Goal: Transaction & Acquisition: Purchase product/service

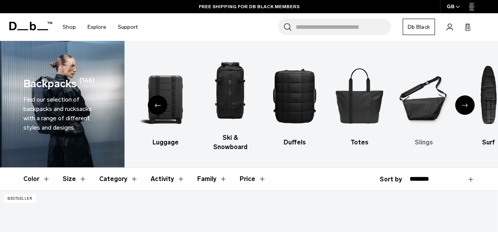
click at [423, 112] on img "6 / 10" at bounding box center [424, 95] width 51 height 77
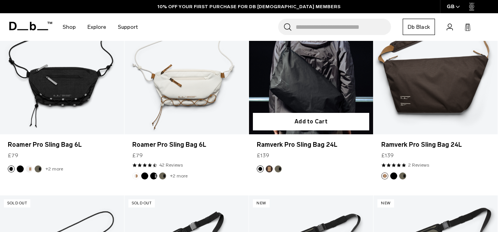
scroll to position [193, 0]
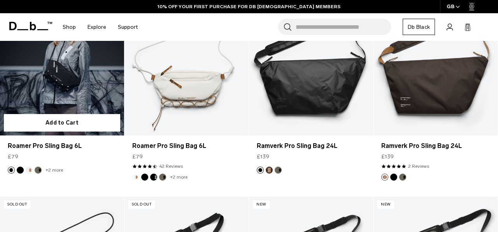
click at [76, 90] on link "Roamer Pro Sling Bag 6L" at bounding box center [62, 67] width 124 height 138
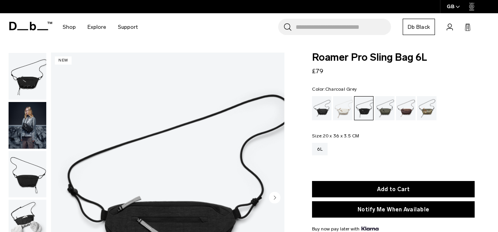
click at [28, 170] on img "button" at bounding box center [28, 174] width 38 height 47
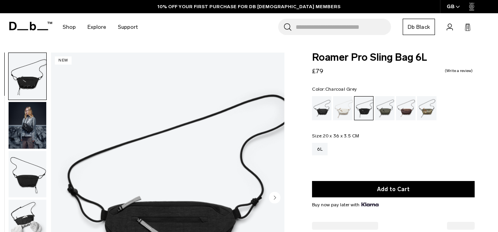
click at [30, 114] on img "button" at bounding box center [28, 125] width 38 height 47
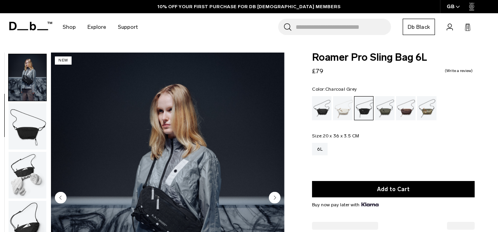
scroll to position [49, 0]
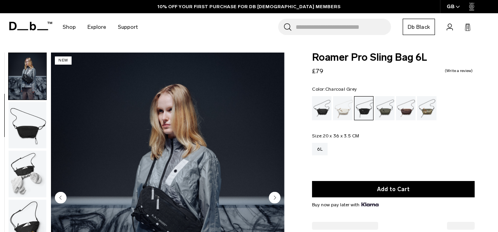
click at [32, 168] on img "button" at bounding box center [28, 174] width 38 height 47
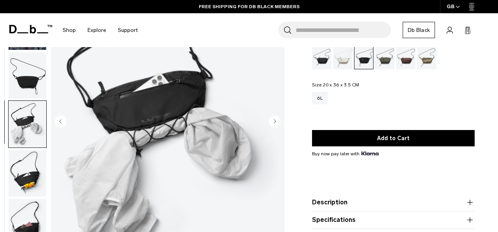
scroll to position [7, 0]
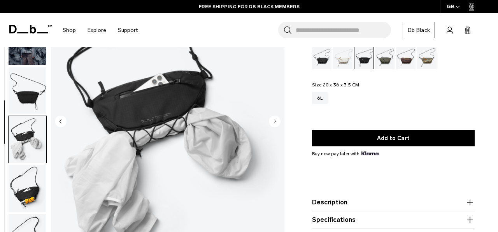
click at [324, 62] on div "Black Out" at bounding box center [322, 57] width 20 height 24
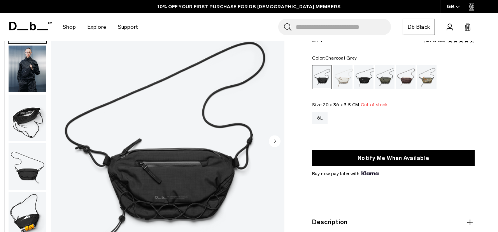
click at [363, 82] on div "Charcoal Grey" at bounding box center [364, 77] width 20 height 24
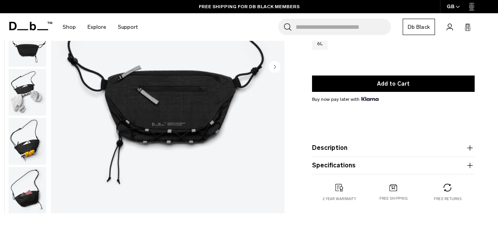
scroll to position [130, 0]
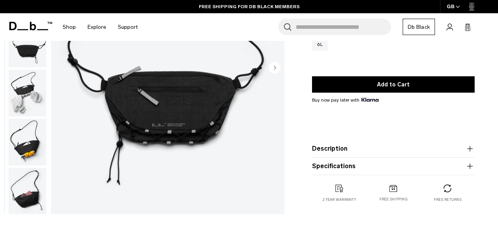
click at [37, 148] on img "button" at bounding box center [28, 142] width 38 height 47
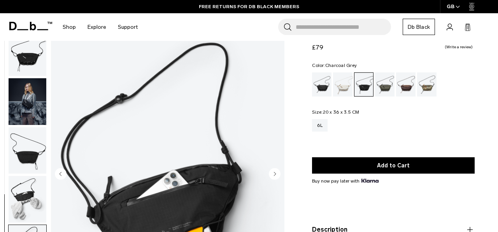
scroll to position [0, 0]
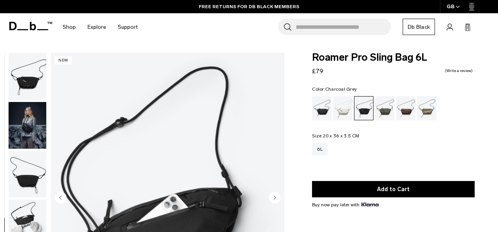
click at [30, 124] on img "button" at bounding box center [28, 125] width 38 height 47
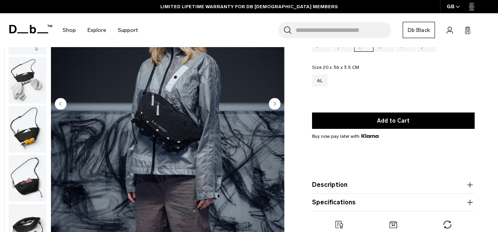
scroll to position [124, 0]
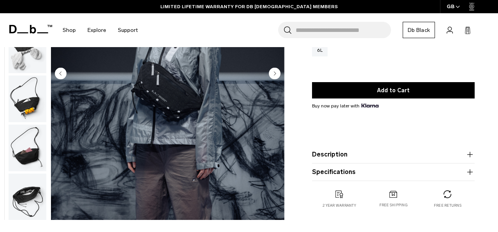
click at [370, 153] on button "Description" at bounding box center [393, 154] width 163 height 9
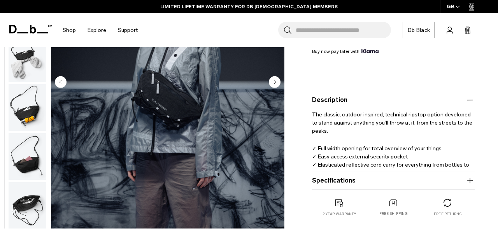
scroll to position [154, 0]
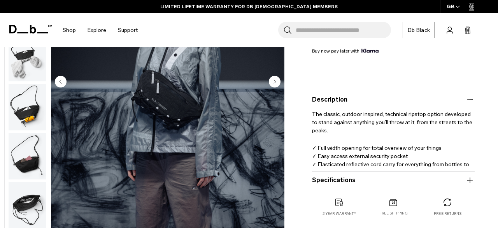
click at [373, 180] on button "Specifications" at bounding box center [393, 180] width 163 height 9
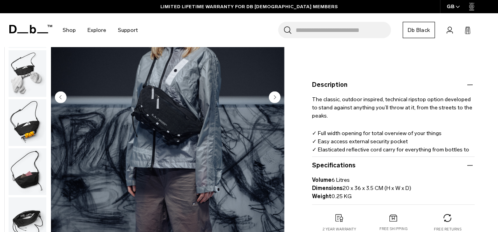
scroll to position [170, 0]
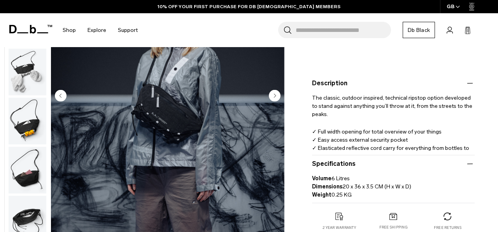
click at [278, 98] on circle "Next slide" at bounding box center [275, 96] width 12 height 12
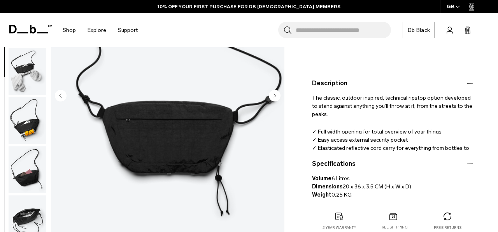
click at [278, 98] on circle "Next slide" at bounding box center [275, 96] width 12 height 12
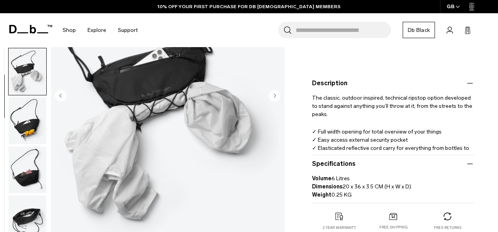
click at [278, 98] on circle "Next slide" at bounding box center [275, 96] width 12 height 12
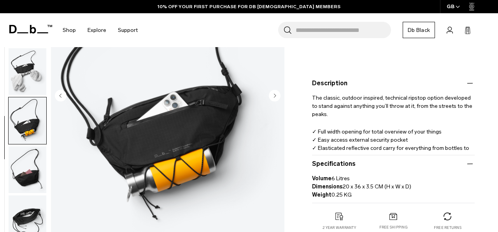
click at [278, 98] on circle "Next slide" at bounding box center [275, 96] width 12 height 12
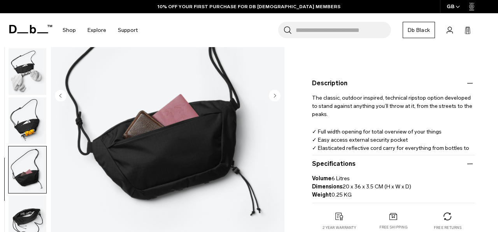
click at [278, 98] on circle "Next slide" at bounding box center [275, 96] width 12 height 12
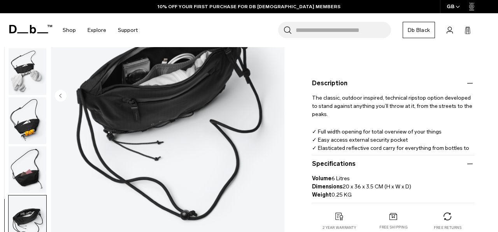
click at [278, 98] on img "7 / 7" at bounding box center [168, 97] width 234 height 292
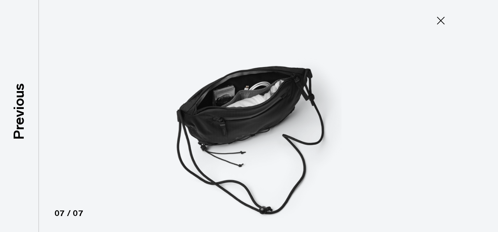
click at [278, 98] on img at bounding box center [249, 116] width 350 height 232
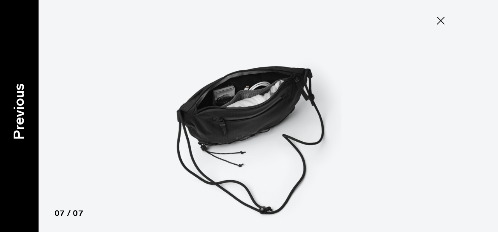
click at [14, 114] on p "Previous" at bounding box center [19, 111] width 21 height 56
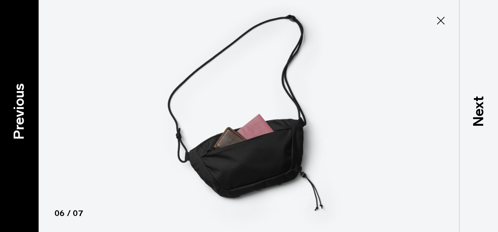
click at [14, 114] on p "Previous" at bounding box center [19, 111] width 21 height 56
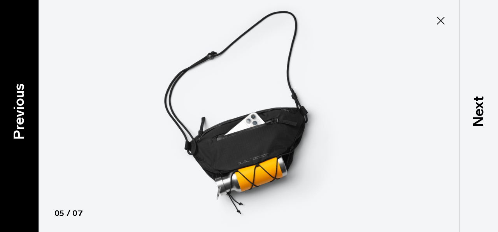
click at [14, 114] on p "Previous" at bounding box center [19, 111] width 21 height 56
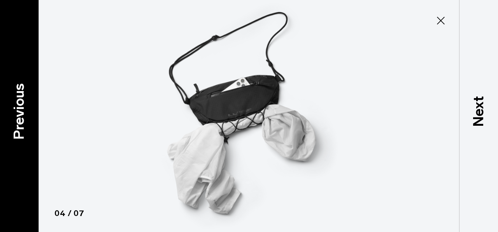
click at [14, 114] on p "Previous" at bounding box center [19, 111] width 21 height 56
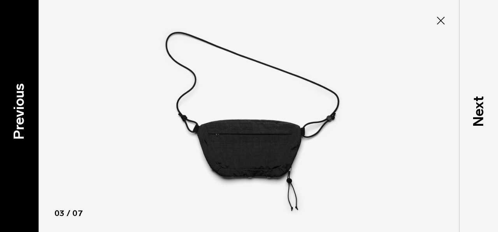
click at [14, 114] on p "Previous" at bounding box center [19, 111] width 21 height 56
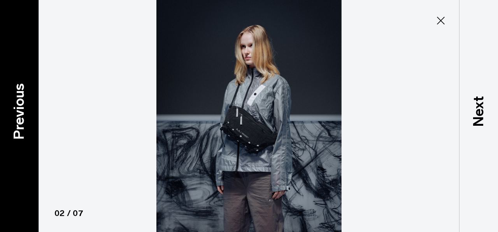
click at [14, 114] on p "Previous" at bounding box center [19, 111] width 21 height 56
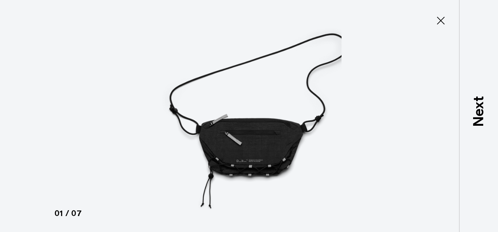
click at [14, 114] on div at bounding box center [249, 116] width 498 height 232
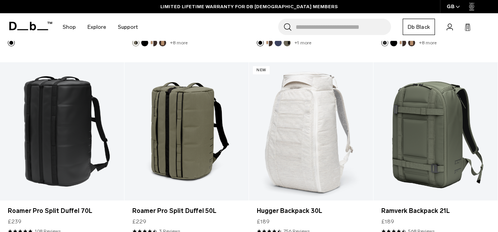
scroll to position [1130, 0]
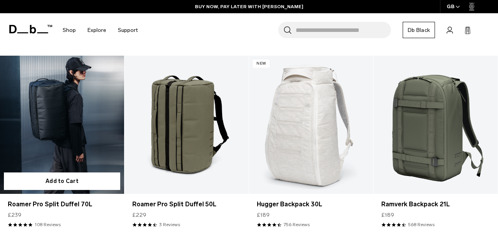
click at [69, 130] on link "Roamer Pro Split Duffel 70L" at bounding box center [62, 125] width 124 height 138
